Goal: Find contact information: Find contact information

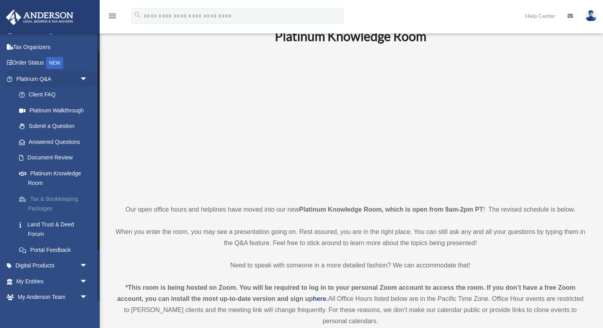
scroll to position [26, 0]
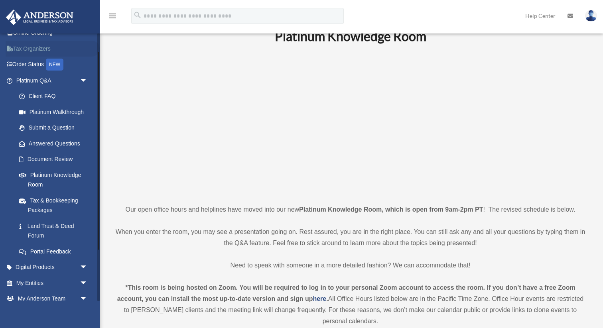
click at [24, 51] on link "Tax Organizers" at bounding box center [53, 49] width 94 height 16
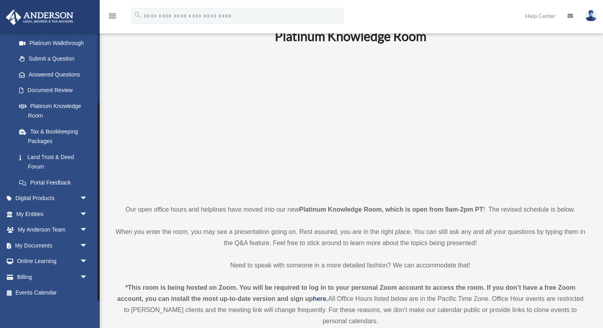
scroll to position [96, 0]
click at [84, 242] on span "arrow_drop_down" at bounding box center [88, 244] width 16 height 16
click at [35, 254] on link "Box" at bounding box center [55, 260] width 89 height 16
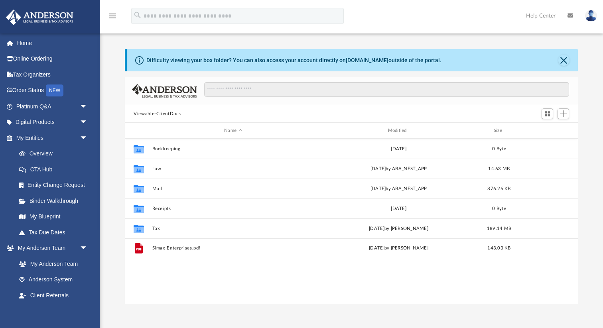
scroll to position [181, 453]
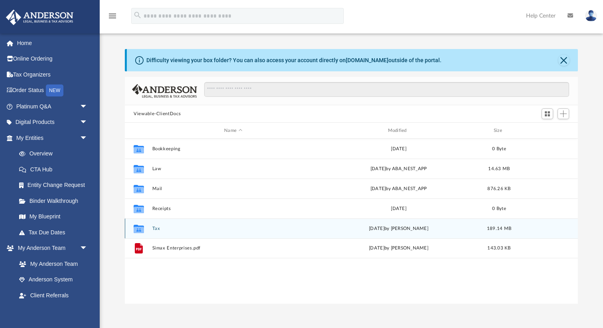
click at [214, 222] on div "Collaborated Folder Tax Thu Jul 31 2025 by Jasmine Splunge 189.14 MB" at bounding box center [351, 229] width 453 height 20
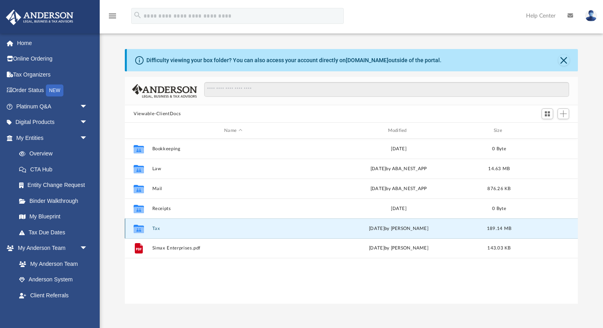
click at [204, 223] on div "Collaborated Folder Tax Thu Jul 31 2025 by Jasmine Splunge 189.14 MB" at bounding box center [351, 229] width 453 height 20
click at [143, 227] on icon "grid" at bounding box center [139, 230] width 10 height 6
click at [136, 227] on icon "grid" at bounding box center [139, 230] width 10 height 6
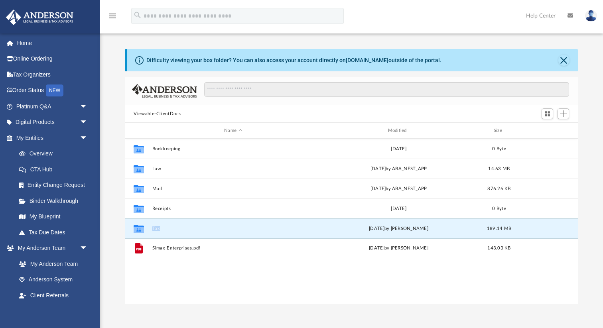
click at [136, 227] on icon "grid" at bounding box center [139, 230] width 10 height 6
click at [140, 229] on icon "grid" at bounding box center [139, 230] width 10 height 6
click at [158, 228] on button "Tax" at bounding box center [233, 228] width 162 height 5
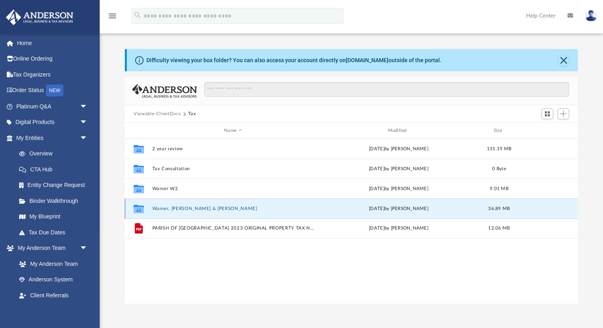
click at [187, 207] on button "Warner, [PERSON_NAME] & [PERSON_NAME]" at bounding box center [233, 208] width 162 height 5
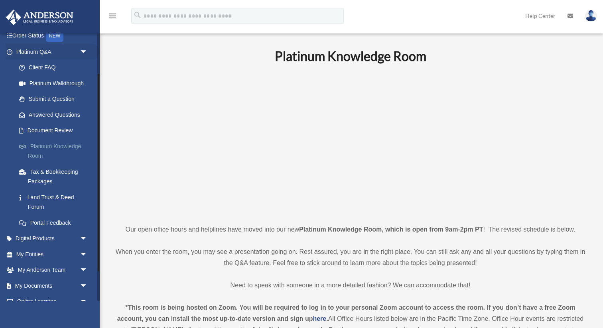
scroll to position [62, 0]
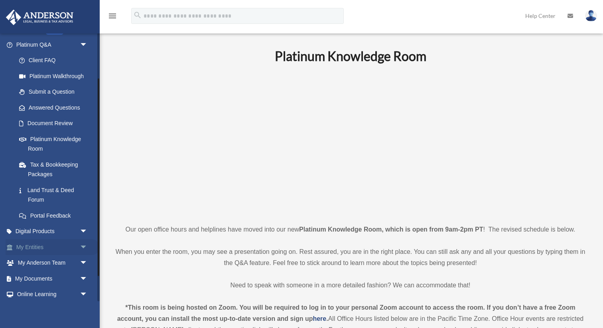
click at [80, 248] on span "arrow_drop_down" at bounding box center [88, 247] width 16 height 16
click at [83, 234] on span "arrow_drop_down" at bounding box center [88, 232] width 16 height 16
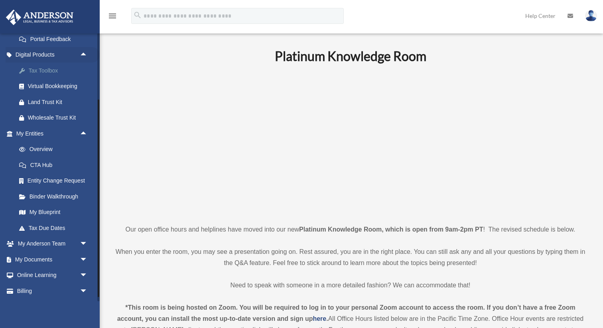
scroll to position [254, 0]
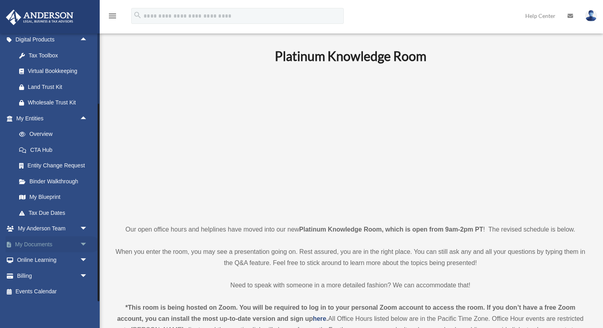
click at [80, 246] on span "arrow_drop_down" at bounding box center [88, 244] width 16 height 16
click at [39, 257] on link "Box" at bounding box center [55, 260] width 89 height 16
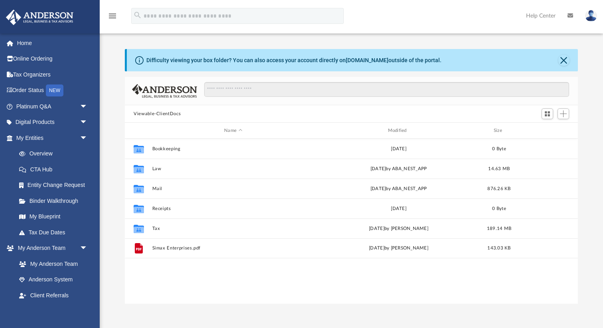
scroll to position [181, 453]
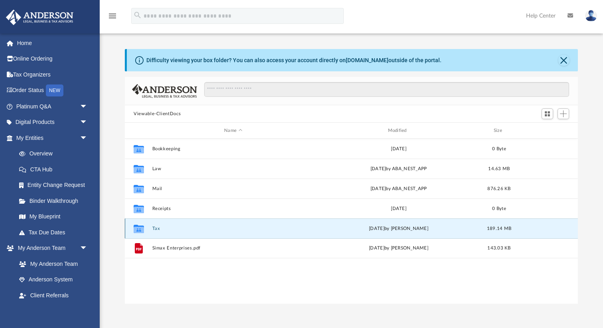
click at [178, 226] on button "Tax" at bounding box center [233, 228] width 162 height 5
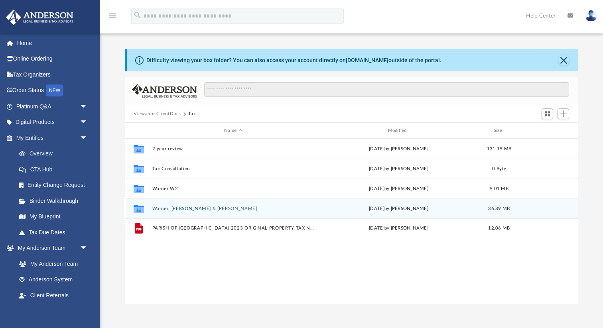
click at [187, 204] on div "Collaborated Folder Warner, Rodney Maxwell & Lauren Ann Thu Jul 31 2025 by Jasm…" at bounding box center [351, 209] width 453 height 20
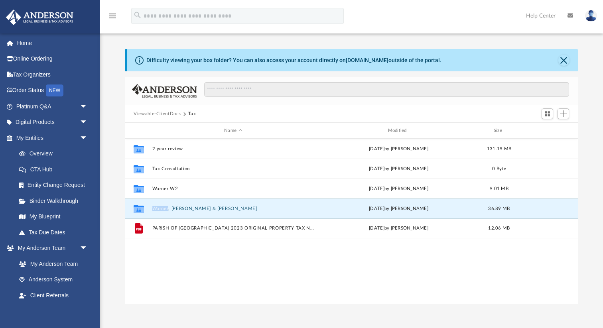
click at [187, 204] on div "Collaborated Folder Warner, Rodney Maxwell & Lauren Ann Thu Jul 31 2025 by Jasm…" at bounding box center [351, 209] width 453 height 20
click at [168, 207] on button "Warner, Rodney Maxwell & Lauren Ann" at bounding box center [233, 208] width 162 height 5
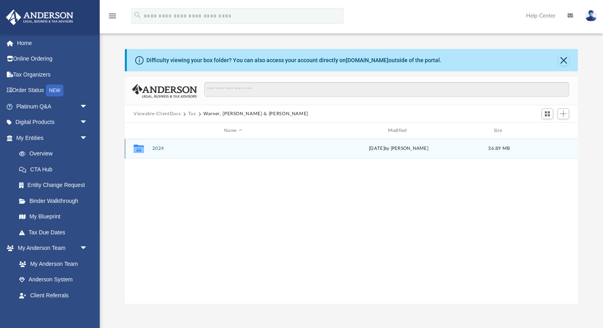
click at [159, 147] on button "2024" at bounding box center [233, 148] width 162 height 5
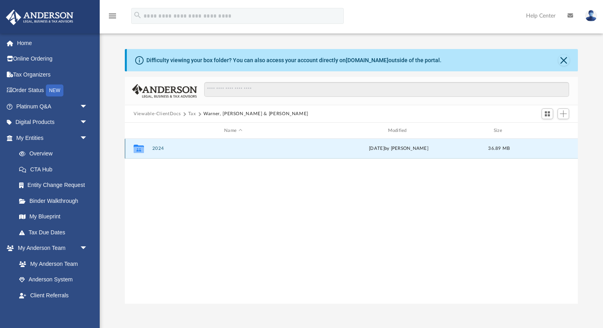
click at [159, 147] on button "2024" at bounding box center [233, 148] width 162 height 5
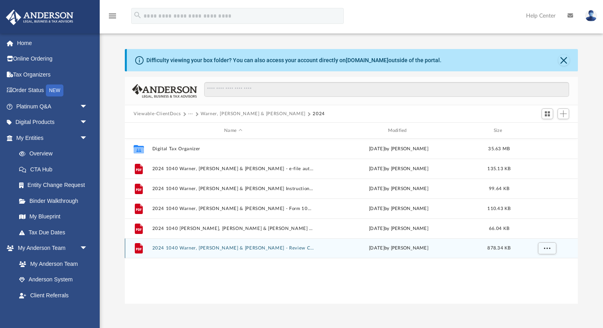
click at [205, 244] on div "File 2024 1040 Warner, Rodney Maxwell & Lauren Ann - Review Copy.pdf Thu Jul 31…" at bounding box center [351, 248] width 453 height 20
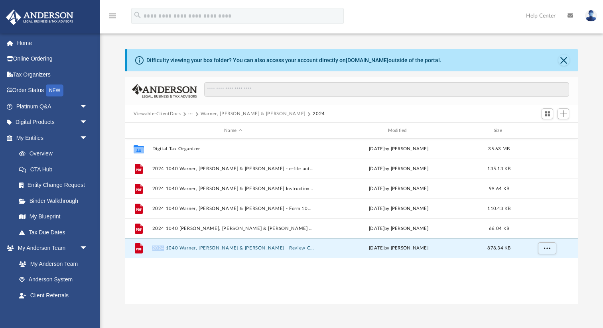
click at [205, 244] on div "File 2024 1040 Warner, Rodney Maxwell & Lauren Ann - Review Copy.pdf Thu Jul 31…" at bounding box center [351, 248] width 453 height 20
click at [201, 248] on button "2024 1040 Warner, Rodney Maxwell & Lauren Ann - Review Copy.pdf" at bounding box center [233, 248] width 162 height 5
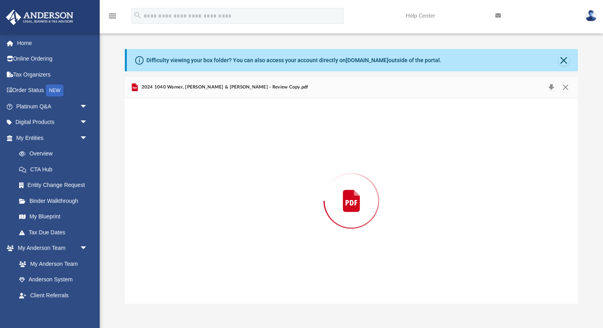
click at [201, 248] on div "Preview" at bounding box center [351, 201] width 453 height 206
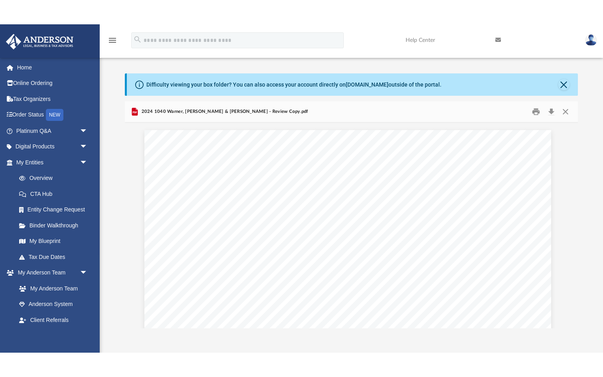
scroll to position [2020, 4]
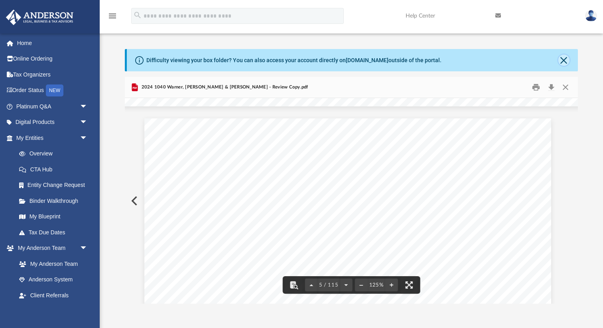
click at [564, 56] on button "Close" at bounding box center [563, 60] width 11 height 11
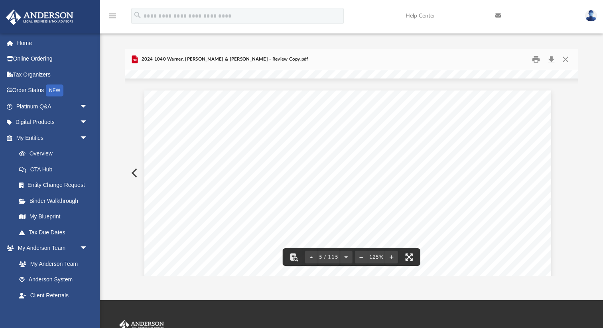
click at [407, 258] on button "File preview" at bounding box center [409, 257] width 18 height 18
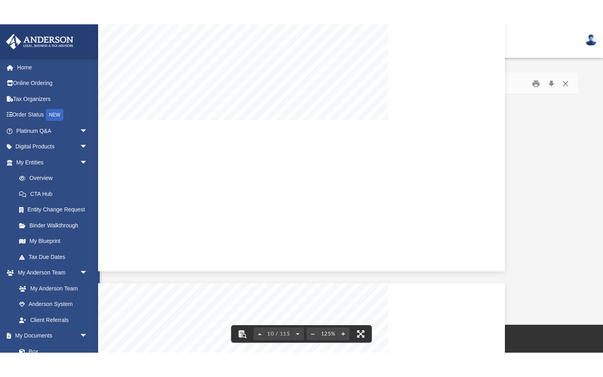
scroll to position [4726, 0]
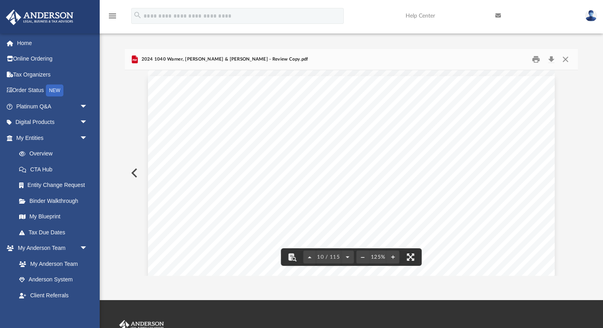
click at [411, 262] on button "File preview" at bounding box center [411, 257] width 18 height 18
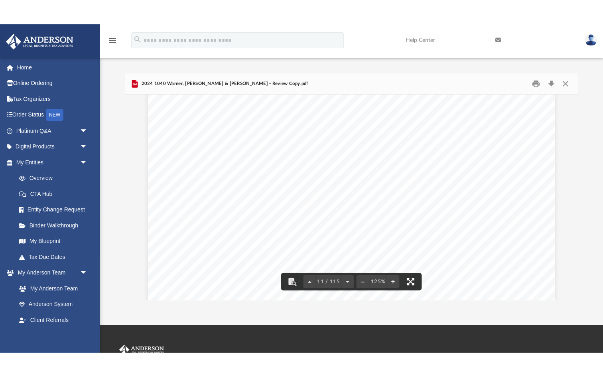
scroll to position [5300, 0]
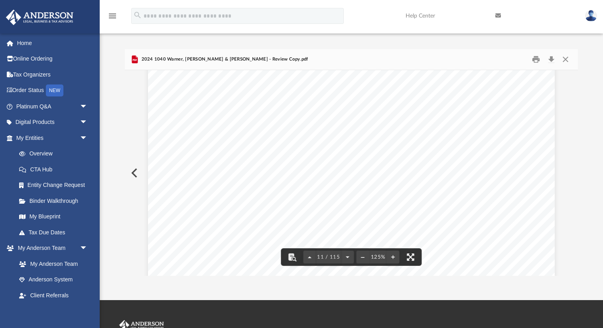
click at [409, 259] on button "File preview" at bounding box center [411, 257] width 18 height 18
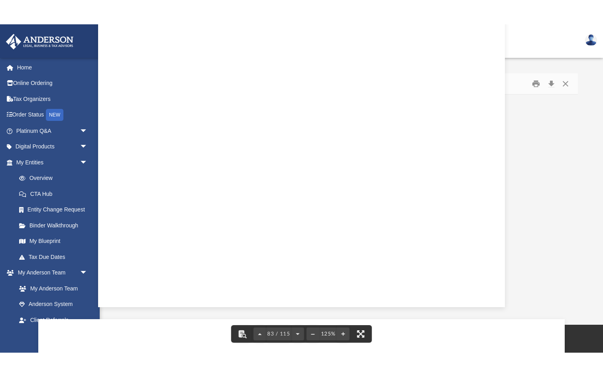
scroll to position [42712, 0]
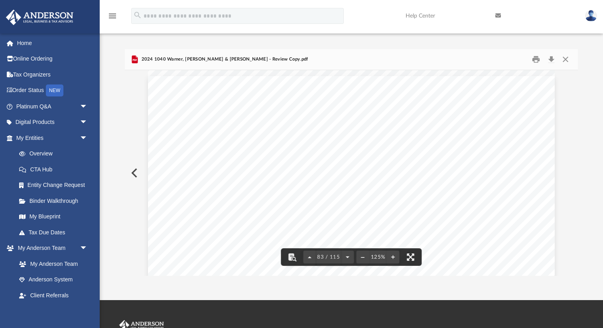
click at [408, 258] on button "File preview" at bounding box center [411, 257] width 18 height 18
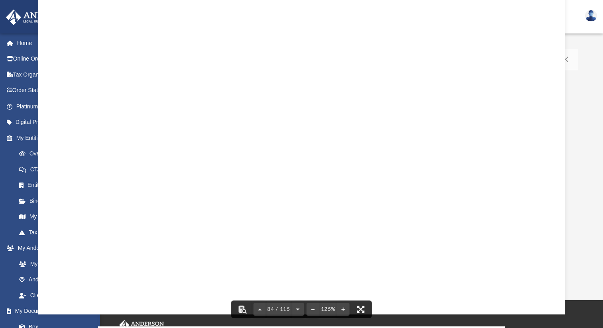
scroll to position [43251, 0]
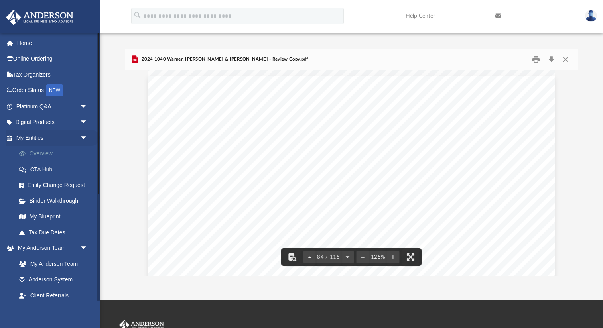
click at [44, 151] on link "Overview" at bounding box center [55, 154] width 89 height 16
click at [85, 137] on span "arrow_drop_down" at bounding box center [88, 138] width 16 height 16
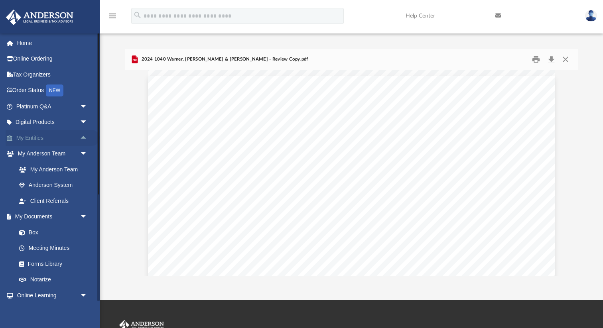
click at [37, 140] on link "My Entities arrow_drop_up" at bounding box center [53, 138] width 94 height 16
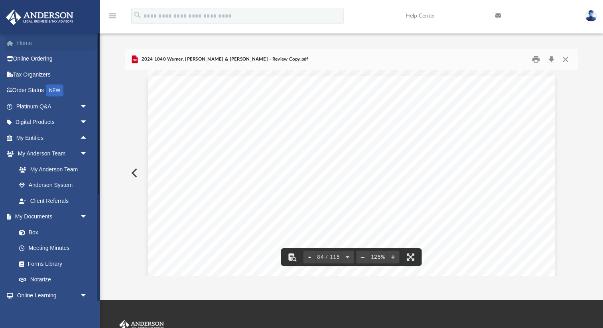
click at [27, 48] on link "Home" at bounding box center [53, 43] width 94 height 16
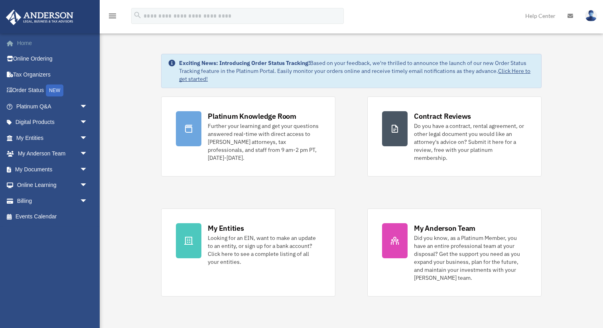
click at [26, 47] on link "Home" at bounding box center [53, 43] width 94 height 16
click at [30, 44] on link "Home" at bounding box center [53, 43] width 94 height 16
click at [52, 19] on img at bounding box center [40, 18] width 72 height 16
click at [27, 47] on link "Home" at bounding box center [53, 43] width 94 height 16
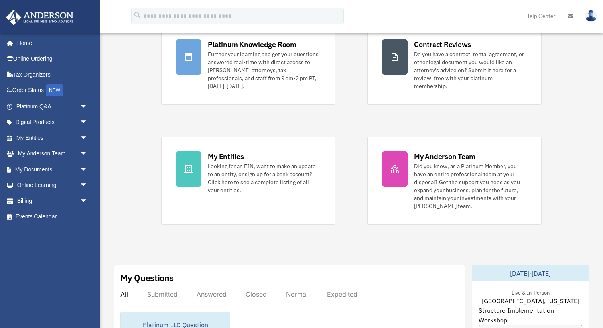
scroll to position [126, 0]
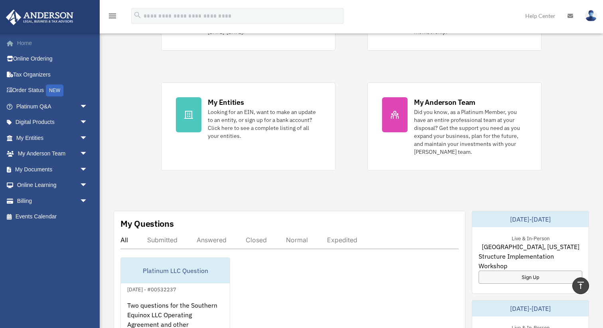
click at [27, 47] on link "Home" at bounding box center [53, 43] width 94 height 16
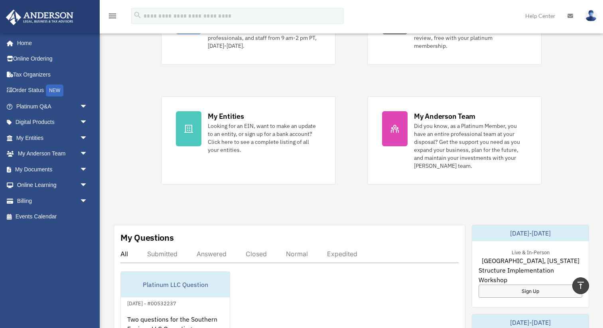
scroll to position [0, 0]
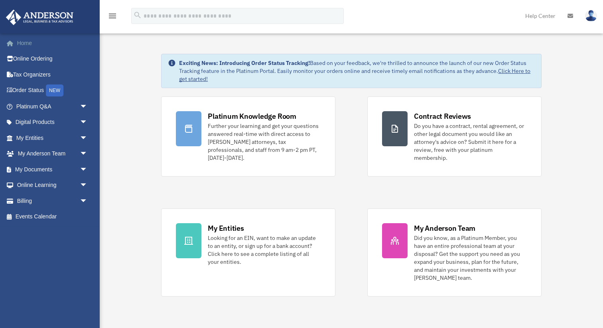
click at [18, 42] on link "Home" at bounding box center [53, 43] width 94 height 16
click at [30, 74] on link "Tax Organizers" at bounding box center [53, 75] width 94 height 16
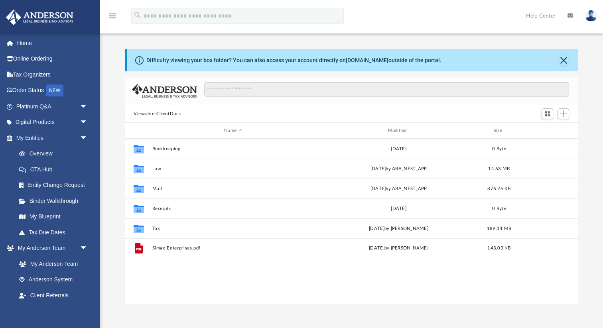
scroll to position [181, 453]
click at [84, 136] on span "arrow_drop_down" at bounding box center [88, 138] width 16 height 16
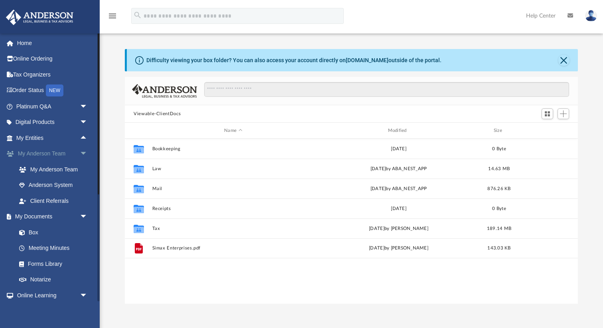
click at [84, 156] on span "arrow_drop_down" at bounding box center [88, 154] width 16 height 16
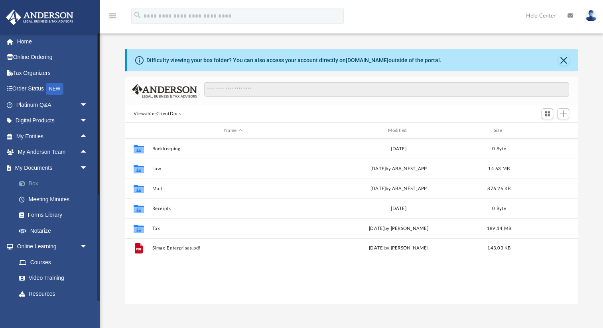
scroll to position [0, 0]
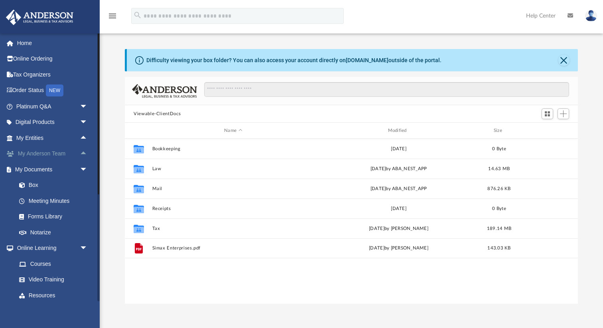
click at [84, 155] on span "arrow_drop_up" at bounding box center [88, 154] width 16 height 16
click at [62, 170] on link "My Anderson Team" at bounding box center [55, 170] width 89 height 16
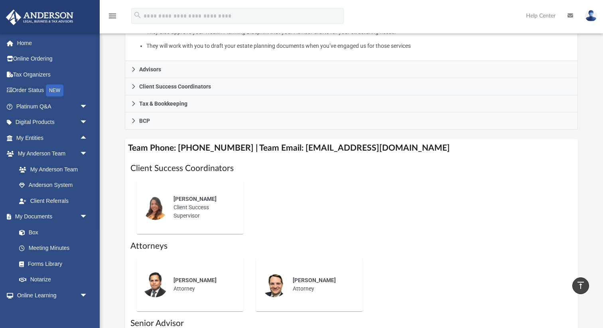
scroll to position [207, 0]
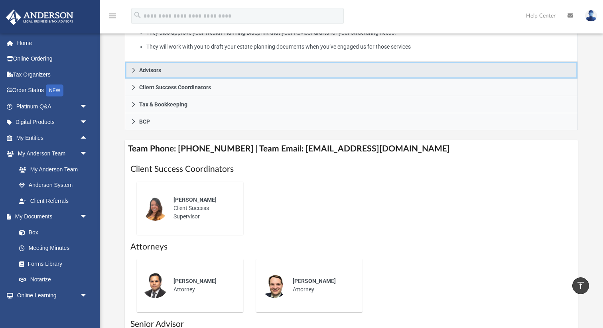
click at [140, 70] on span "Advisors" at bounding box center [150, 70] width 22 height 6
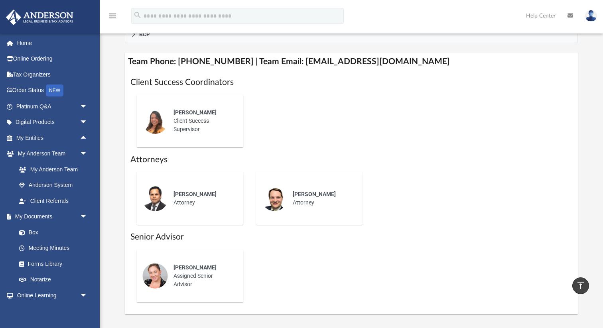
scroll to position [315, 0]
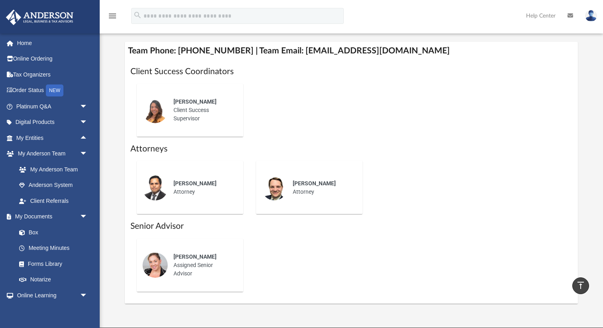
click at [172, 105] on div "Alex Gomez Client Success Supervisor" at bounding box center [203, 110] width 70 height 36
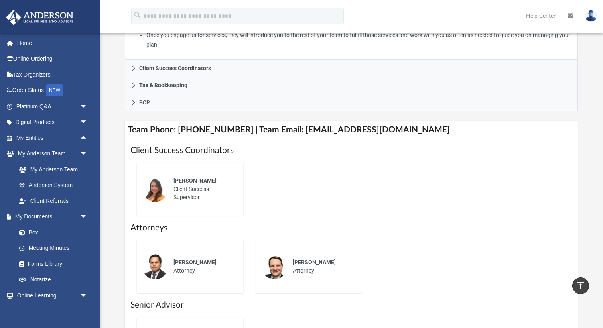
scroll to position [228, 0]
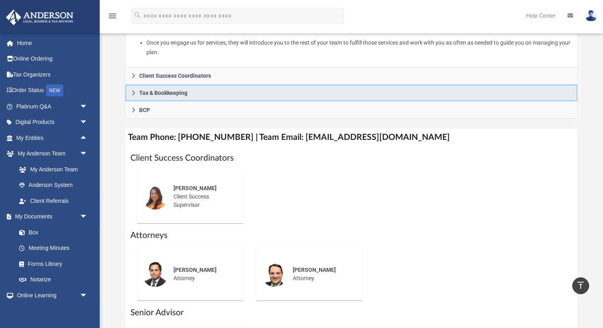
click at [132, 92] on icon at bounding box center [134, 93] width 6 height 6
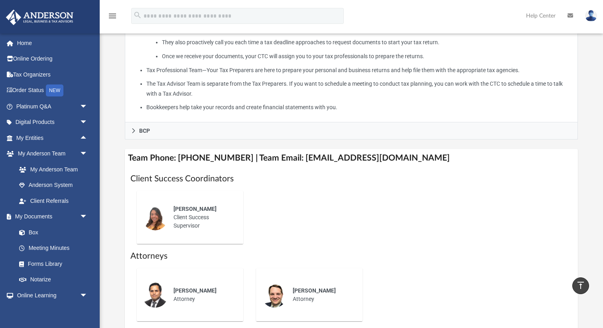
scroll to position [263, 0]
drag, startPoint x: 414, startPoint y: 158, endPoint x: 291, endPoint y: 158, distance: 123.6
click at [291, 158] on h4 "Team Phone: (725) 208-3141 | Team Email: myteam@andersonadvisors.com" at bounding box center [351, 158] width 453 height 18
drag, startPoint x: 416, startPoint y: 156, endPoint x: 290, endPoint y: 161, distance: 126.1
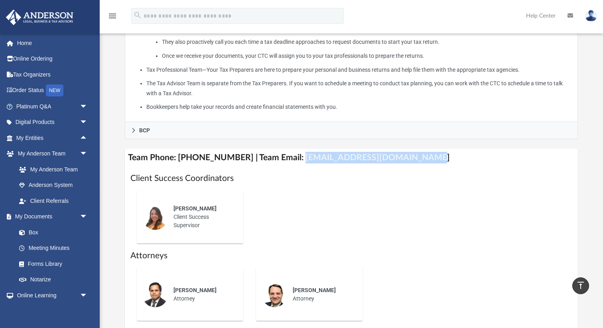
click at [290, 161] on h4 "Team Phone: (725) 208-3141 | Team Email: myteam@andersonadvisors.com" at bounding box center [351, 158] width 453 height 18
copy h4 "myteam@andersonadvisors.com"
click at [29, 45] on link "Home" at bounding box center [53, 43] width 94 height 16
click at [28, 42] on link "Home" at bounding box center [53, 43] width 94 height 16
